Goal: Communication & Community: Answer question/provide support

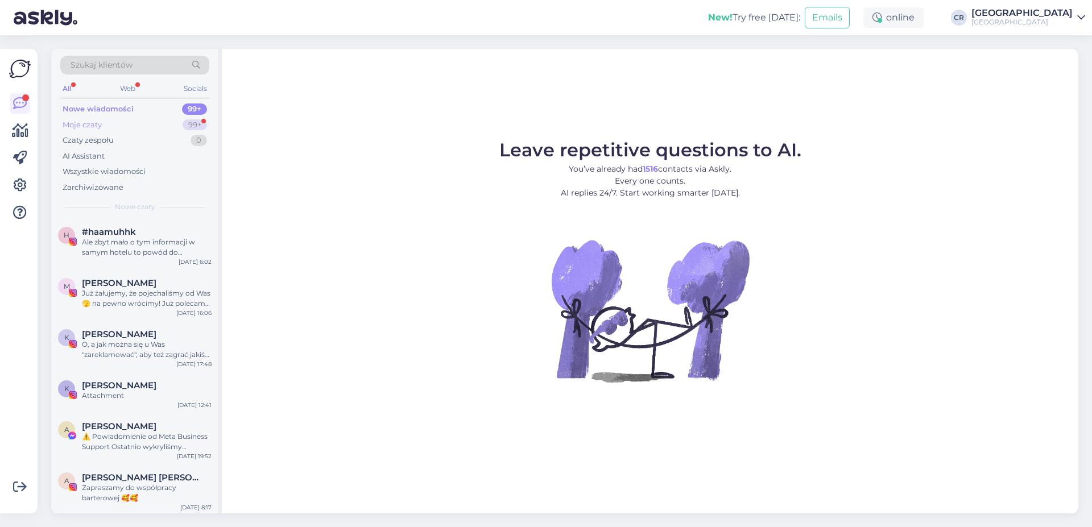
click at [124, 122] on div "Moje czaty 99+" at bounding box center [134, 125] width 149 height 16
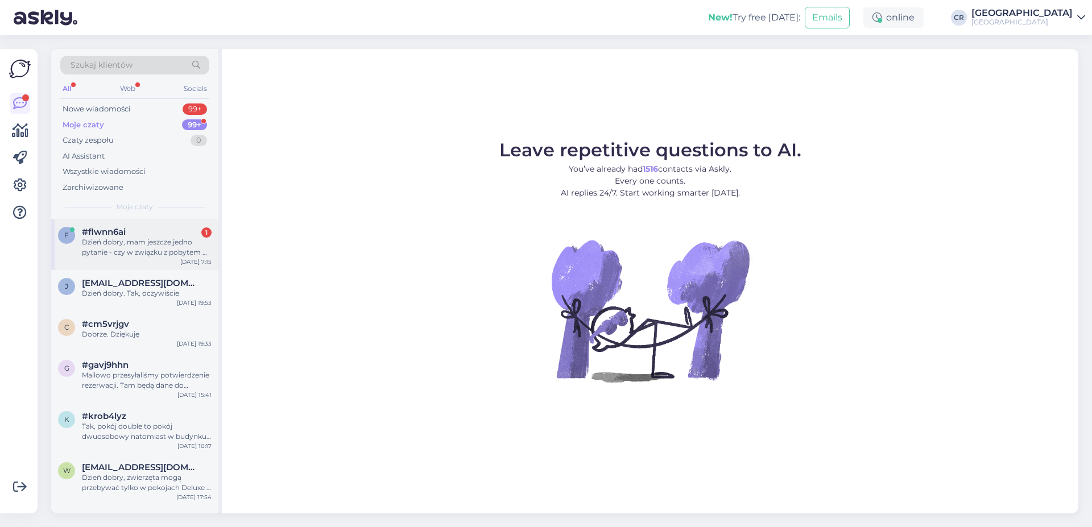
click at [145, 242] on div "Dzień dobry, mam jeszcze jedno pytanie - czy w związku z pobytem w Państwa hote…" at bounding box center [147, 247] width 130 height 20
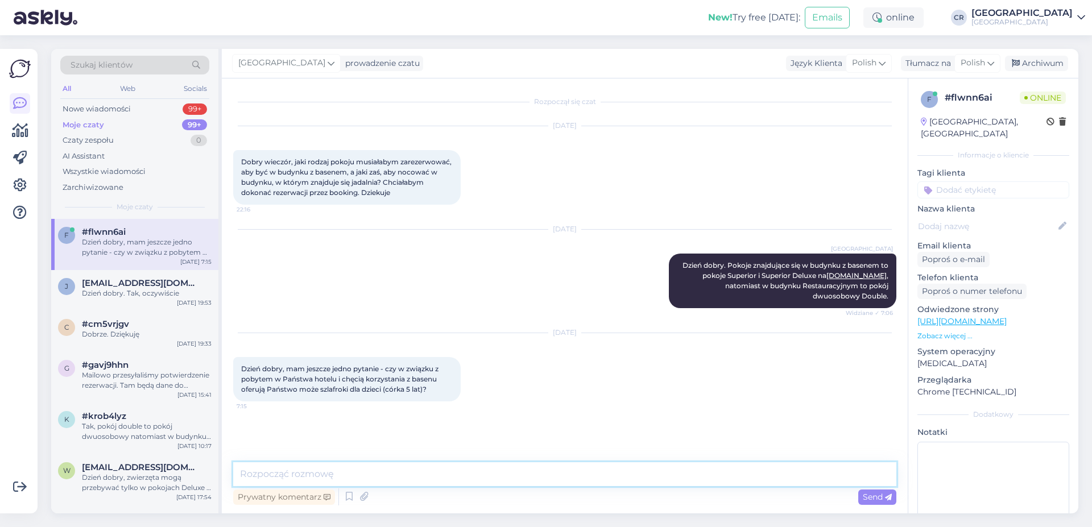
click at [394, 467] on textarea at bounding box center [564, 474] width 663 height 24
type textarea "Dzień dobry, tak. Posiadamy szlafroki dla małych dzieci."
click at [888, 502] on span "Send" at bounding box center [877, 497] width 29 height 10
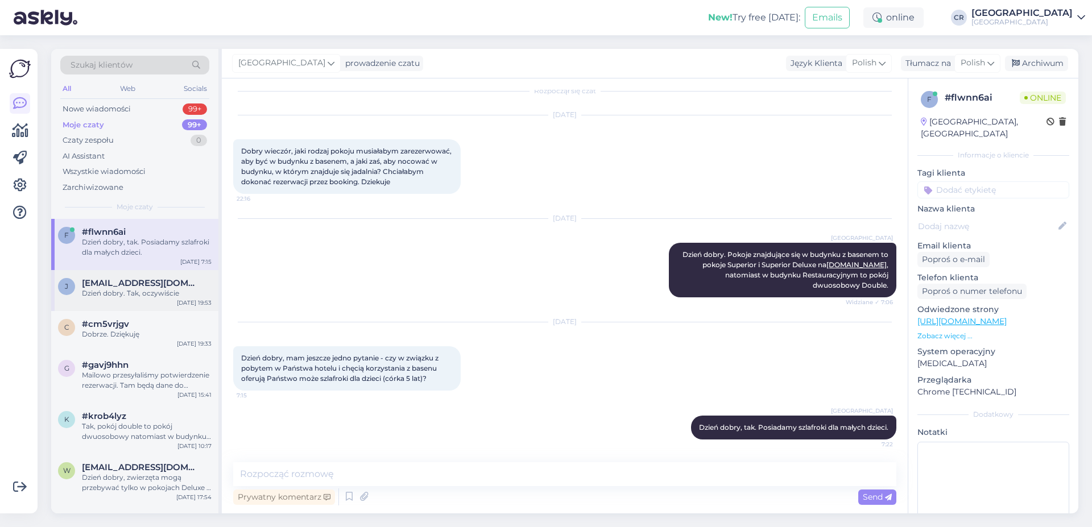
click at [123, 289] on div "Dzień dobry. Tak, oczywiście" at bounding box center [147, 293] width 130 height 10
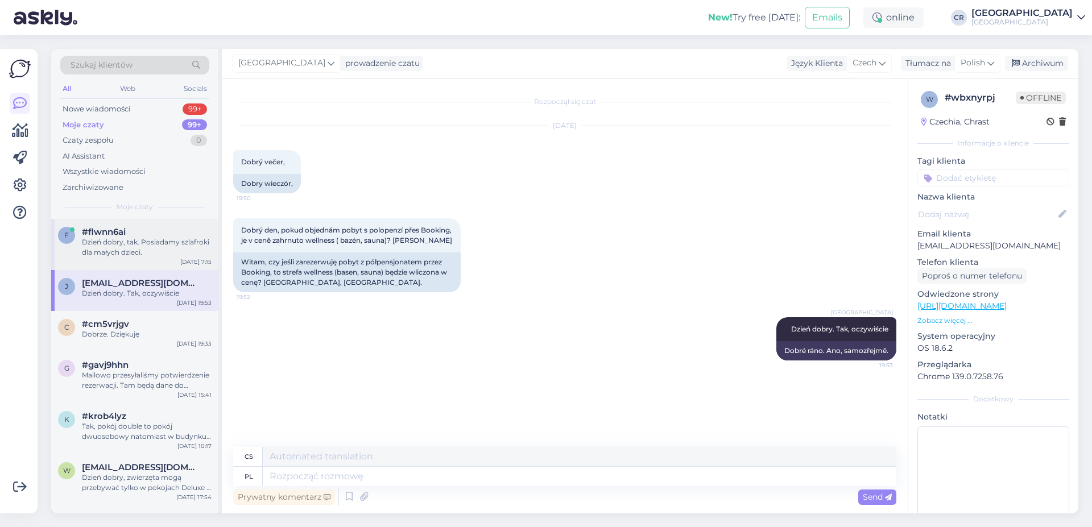
click at [134, 251] on div "Dzień dobry, tak. Posiadamy szlafroki dla małych dzieci." at bounding box center [147, 247] width 130 height 20
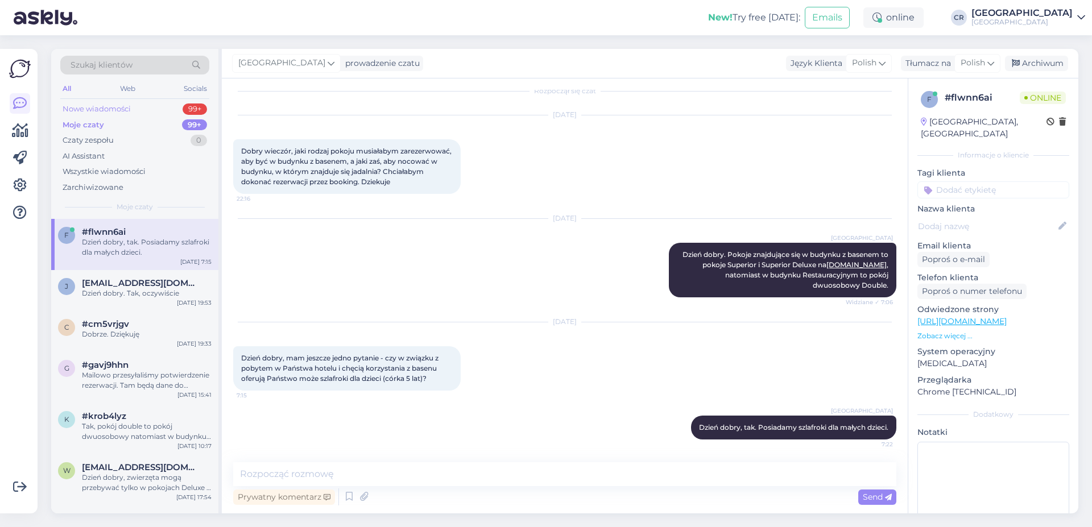
click at [109, 106] on div "Nowe wiadomości" at bounding box center [97, 109] width 68 height 11
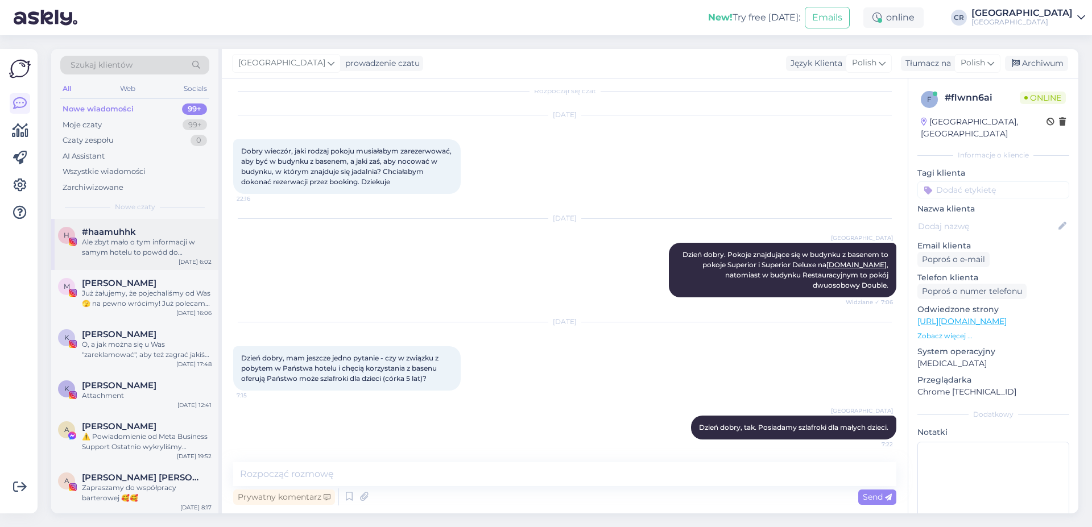
click at [126, 233] on span "#haamuhhk" at bounding box center [109, 232] width 54 height 10
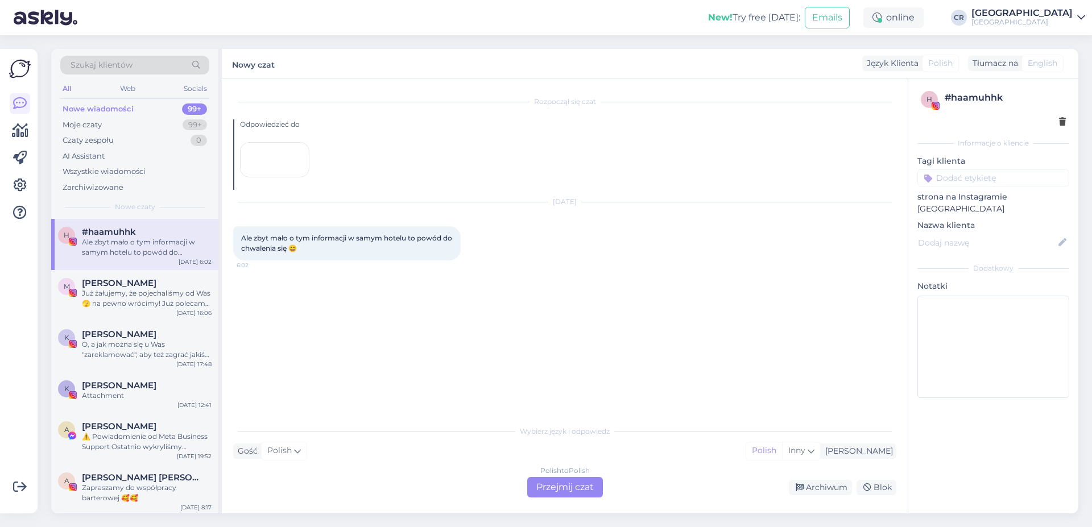
scroll to position [0, 0]
click at [129, 303] on div "Już żałujemy, że pojechaliśmy od Was 🫣 na pewno wrócimy! Już polecamy znajomym …" at bounding box center [147, 298] width 130 height 20
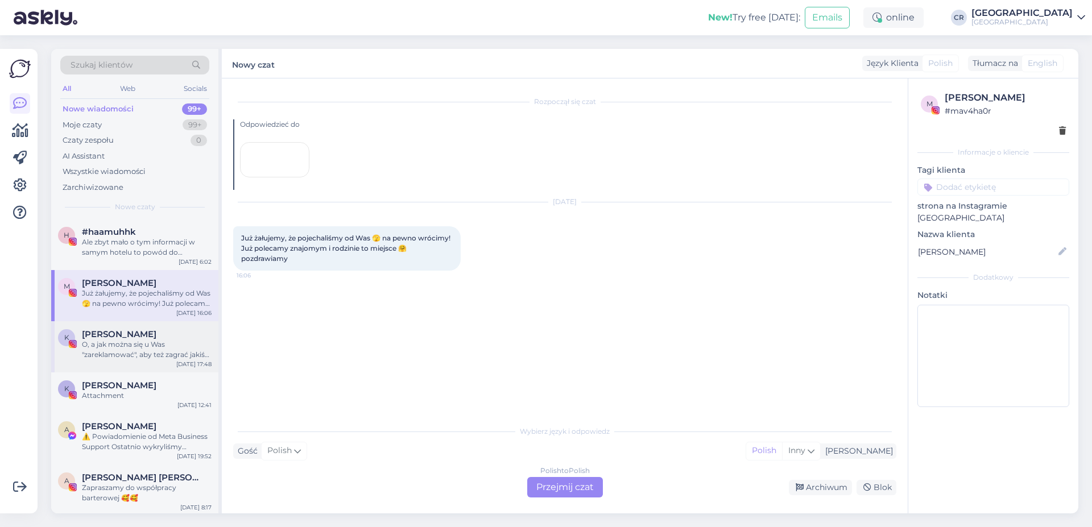
click at [127, 331] on span "[PERSON_NAME]" at bounding box center [119, 334] width 74 height 10
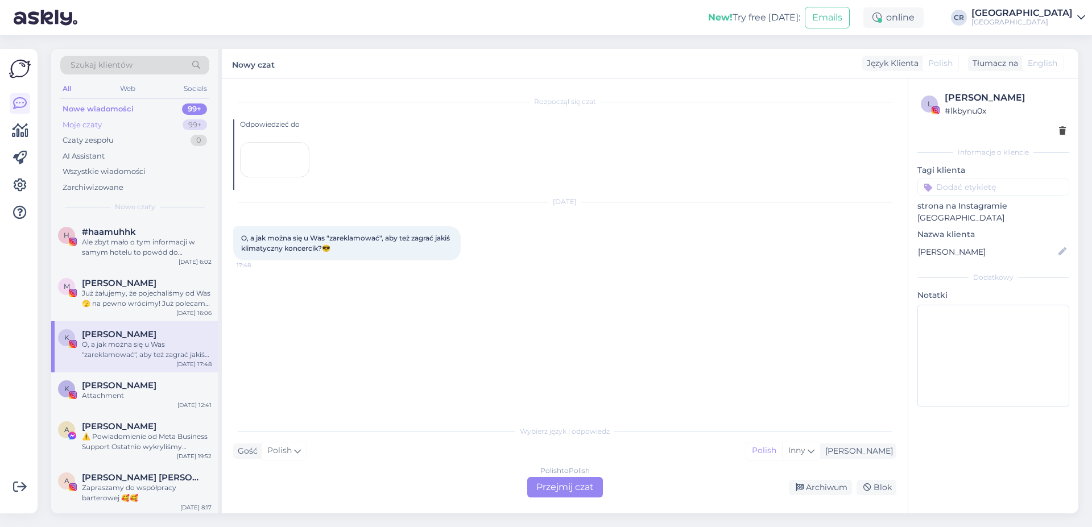
click at [111, 121] on div "Moje czaty 99+" at bounding box center [134, 125] width 149 height 16
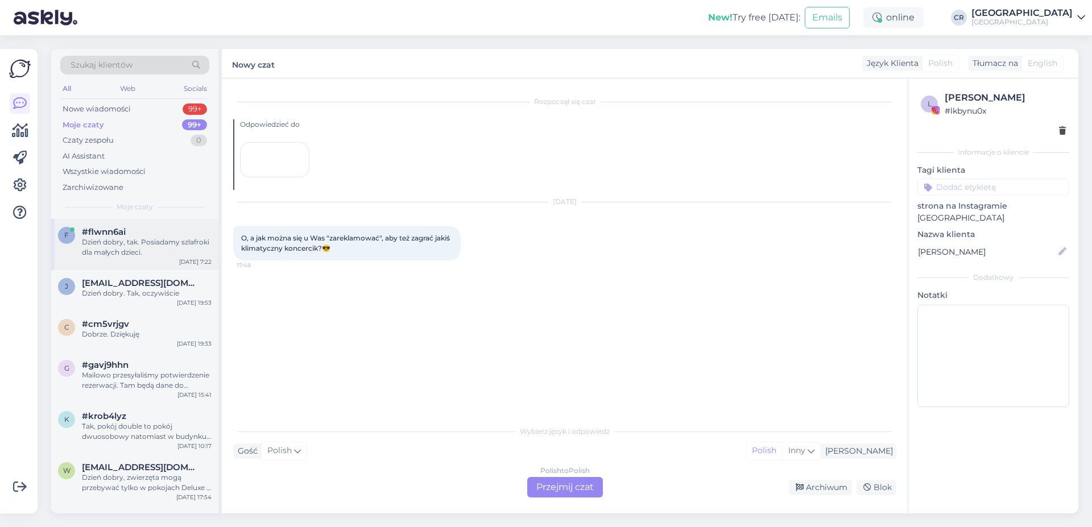
click at [121, 245] on div "Dzień dobry, tak. Posiadamy szlafroki dla małych dzieci." at bounding box center [147, 247] width 130 height 20
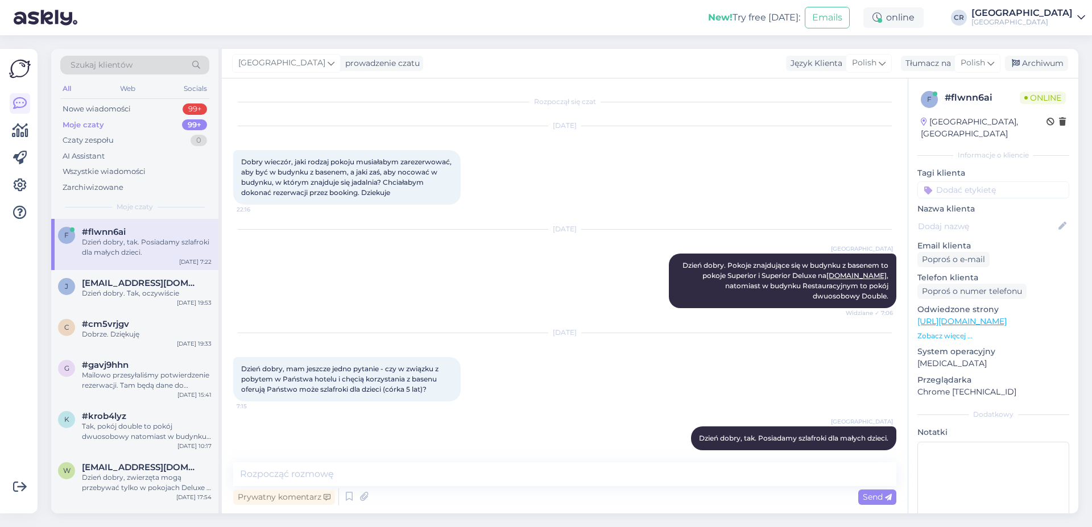
scroll to position [11, 0]
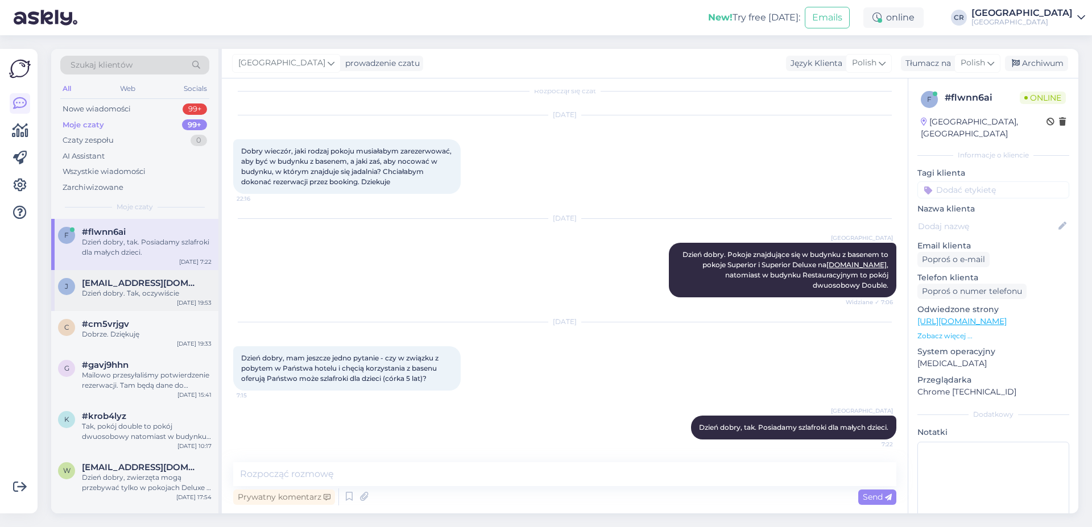
click at [126, 299] on div "[PERSON_NAME] [PERSON_NAME][EMAIL_ADDRESS][DOMAIN_NAME] Dzień dobry. Tak, oczyw…" at bounding box center [134, 290] width 167 height 41
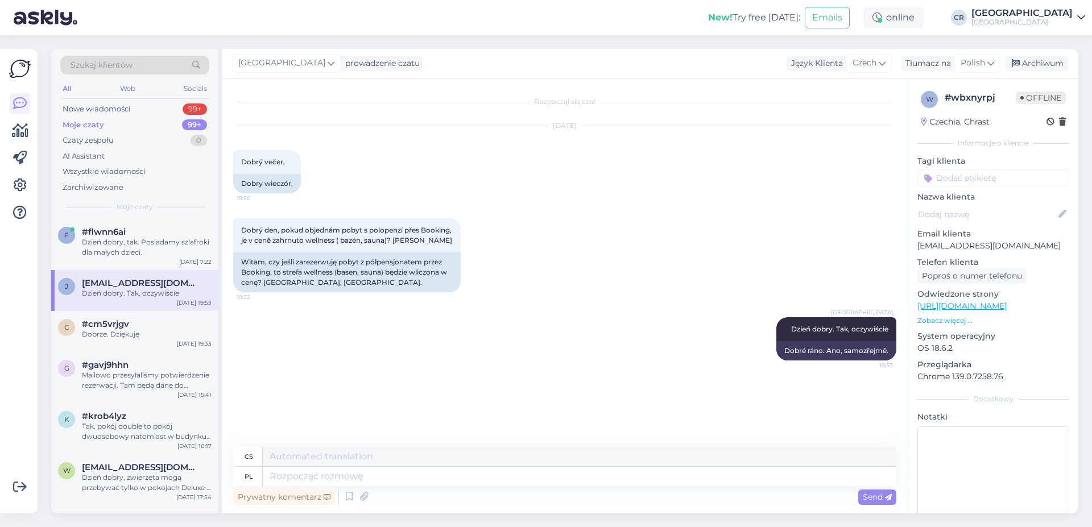
scroll to position [0, 0]
click at [121, 338] on div "Dobrze. Dziękuję" at bounding box center [147, 334] width 130 height 10
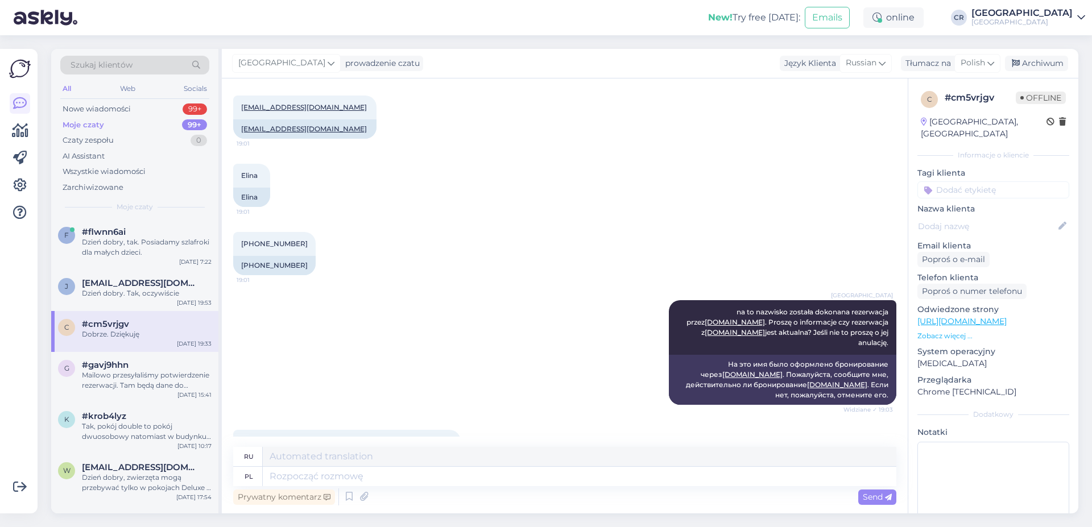
scroll to position [4167, 0]
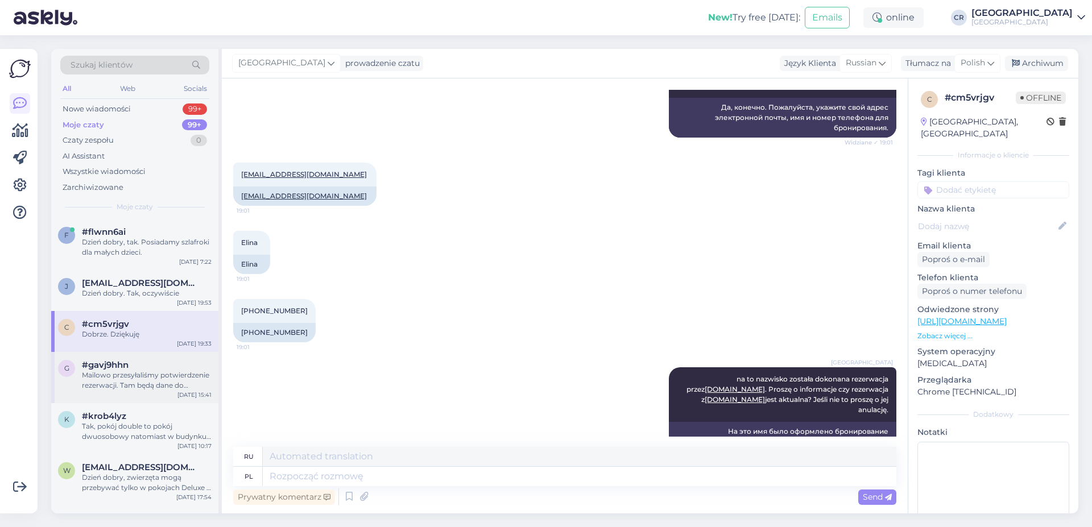
click at [166, 362] on div "#gavj9hhn" at bounding box center [147, 365] width 130 height 10
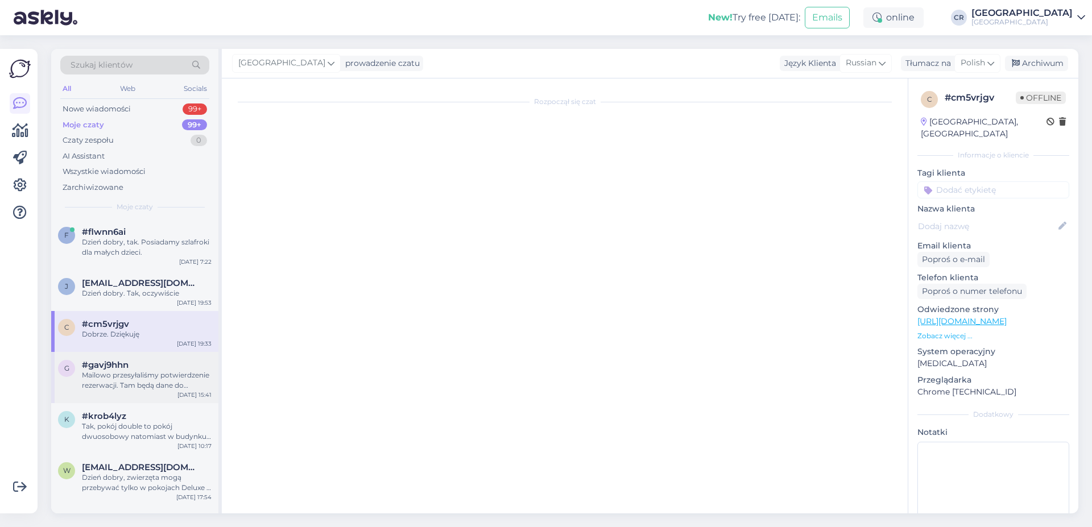
scroll to position [1400, 0]
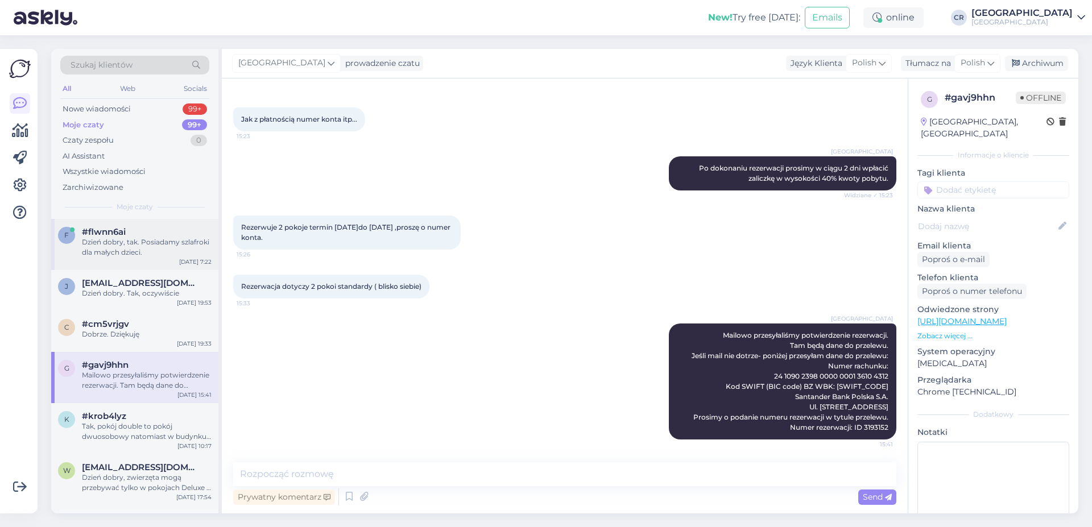
click at [112, 246] on div "Dzień dobry, tak. Posiadamy szlafroki dla małych dzieci." at bounding box center [147, 247] width 130 height 20
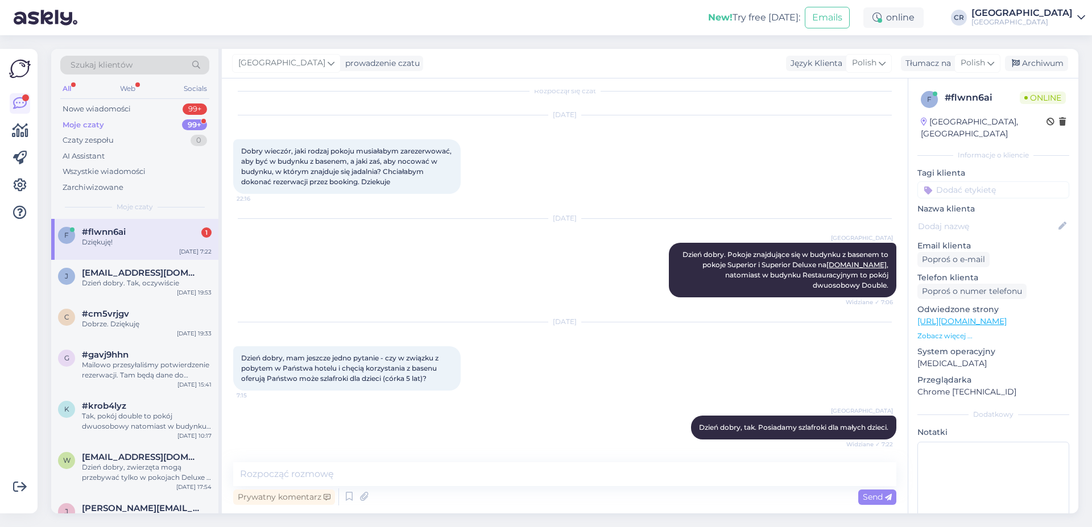
scroll to position [60, 0]
